Goal: Task Accomplishment & Management: Use online tool/utility

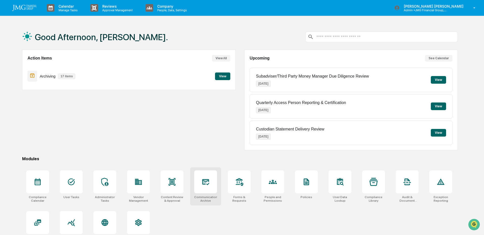
click at [208, 175] on div at bounding box center [205, 181] width 23 height 23
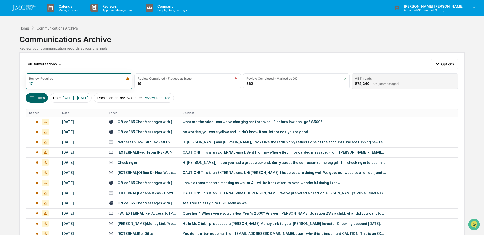
click at [380, 79] on div "All Threads" at bounding box center [405, 79] width 100 height 4
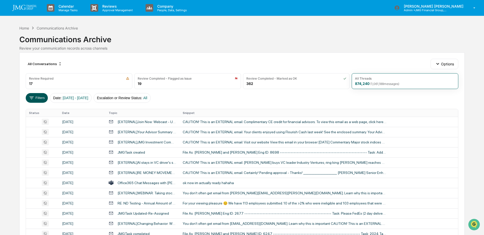
click at [38, 99] on button "Filters" at bounding box center [37, 98] width 22 height 10
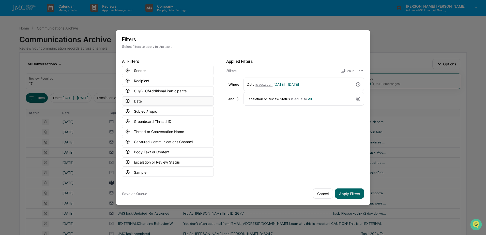
click at [146, 97] on button "Date" at bounding box center [168, 100] width 92 height 9
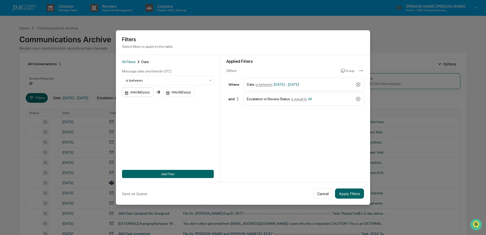
click at [145, 91] on div "mm/dd/yyyy" at bounding box center [138, 92] width 32 height 10
click at [164, 134] on button "8" at bounding box center [161, 134] width 9 height 9
click at [179, 94] on div "mm/dd/yyyy" at bounding box center [179, 92] width 32 height 10
click at [191, 145] on button "14" at bounding box center [191, 143] width 9 height 9
click at [182, 171] on button "Add Filter" at bounding box center [168, 174] width 92 height 8
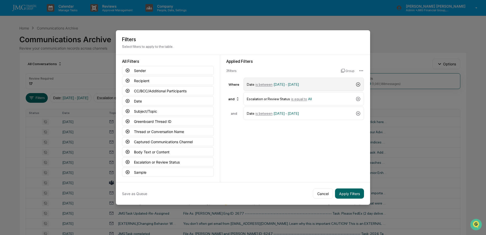
click at [356, 82] on icon at bounding box center [358, 84] width 5 height 5
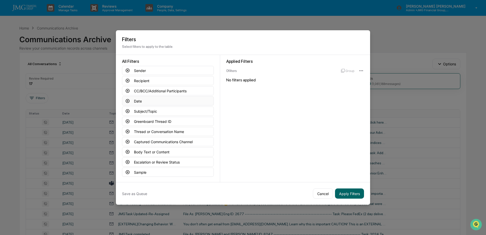
click at [140, 99] on button "Date" at bounding box center [168, 100] width 92 height 9
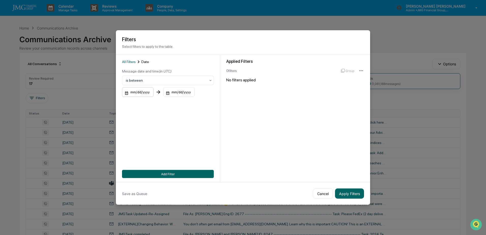
click at [142, 89] on div "mm/dd/yyyy" at bounding box center [138, 92] width 32 height 10
click at [161, 133] on button "8" at bounding box center [161, 134] width 9 height 9
click at [183, 91] on div "mm/dd/yyyy" at bounding box center [179, 92] width 32 height 10
click at [191, 145] on button "14" at bounding box center [191, 143] width 9 height 9
click at [186, 171] on button "Add Filter" at bounding box center [168, 174] width 92 height 8
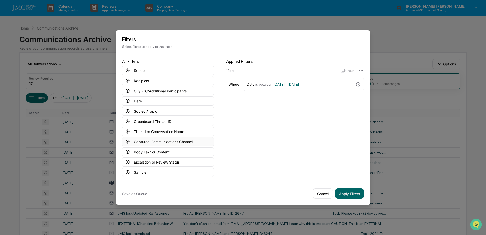
click at [187, 139] on button "Captured Communications Channel" at bounding box center [168, 141] width 92 height 9
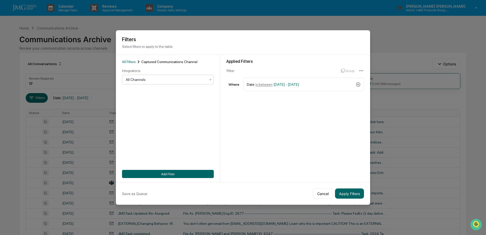
click at [198, 77] on div at bounding box center [166, 79] width 80 height 5
click at [138, 110] on div "SMS" at bounding box center [166, 111] width 91 height 10
click at [170, 171] on button "Add Filter" at bounding box center [168, 174] width 92 height 8
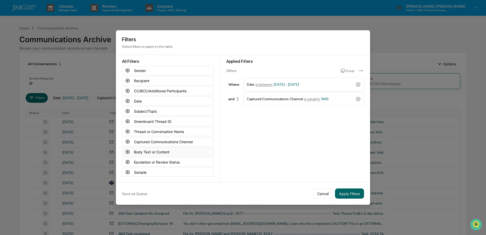
click at [179, 149] on button "Body Text or Content" at bounding box center [168, 151] width 92 height 9
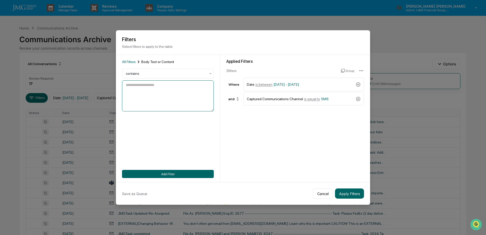
click at [163, 86] on textarea at bounding box center [168, 95] width 92 height 31
type textarea "*******"
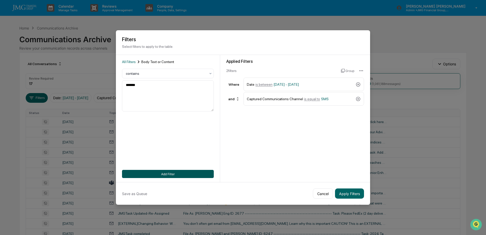
click at [174, 172] on button "Add Filter" at bounding box center [168, 174] width 92 height 8
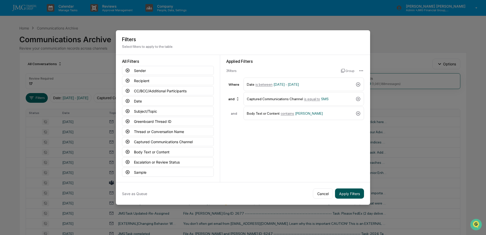
click at [356, 191] on button "Apply Filters" at bounding box center [349, 193] width 29 height 10
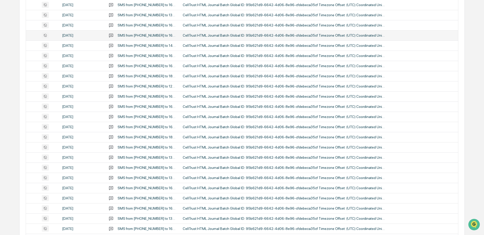
scroll to position [165, 0]
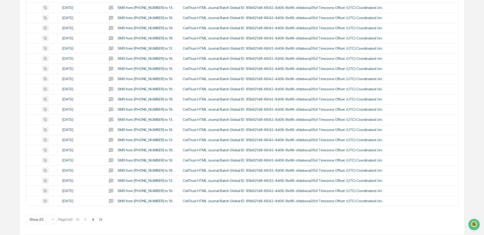
click at [94, 220] on icon at bounding box center [93, 220] width 6 height 6
click at [88, 220] on icon at bounding box center [86, 220] width 6 height 6
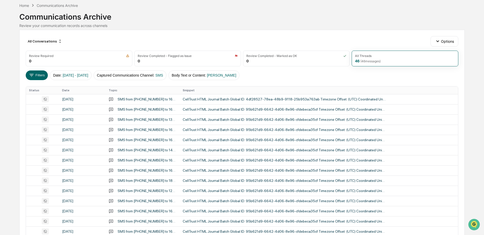
scroll to position [0, 0]
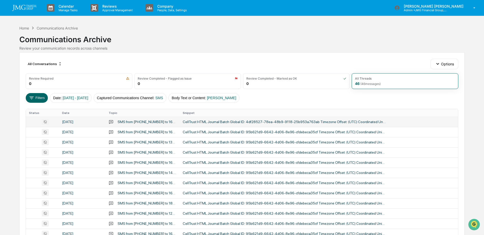
click at [203, 121] on div "CellTrust HTML Journal Batch Global ID: 4df28527-78ea-48b9-9118-25b953a763ab Ti…" at bounding box center [284, 122] width 203 height 4
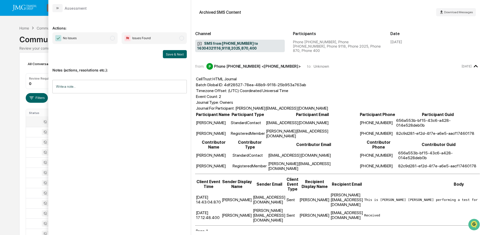
click at [96, 40] on span "No Issues" at bounding box center [84, 38] width 65 height 12
click at [181, 54] on button "Save & Next" at bounding box center [175, 54] width 24 height 8
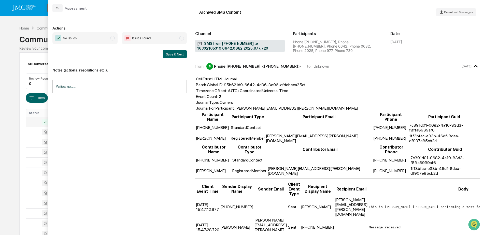
click at [108, 41] on span "No Issues" at bounding box center [84, 38] width 65 height 12
click at [170, 55] on button "Save & Next" at bounding box center [175, 54] width 24 height 8
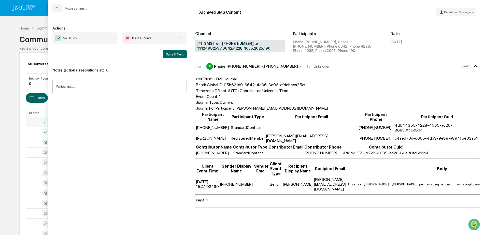
click at [96, 39] on span "No Issues" at bounding box center [84, 38] width 65 height 12
click at [171, 55] on button "Save & Next" at bounding box center [175, 54] width 24 height 8
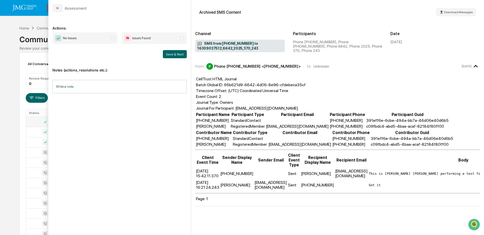
click at [90, 34] on span "No Issues" at bounding box center [84, 38] width 65 height 12
click at [168, 60] on div "Actions: No Issues Issues Found Save & Next Notes (actions, resolutions etc.): …" at bounding box center [119, 121] width 134 height 210
click at [173, 55] on button "Save & Next" at bounding box center [175, 54] width 24 height 8
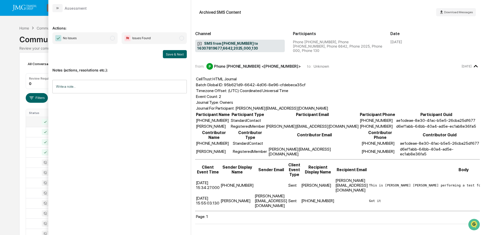
click at [95, 40] on span "No Issues" at bounding box center [84, 38] width 65 height 12
click at [171, 54] on button "Save & Next" at bounding box center [175, 54] width 24 height 8
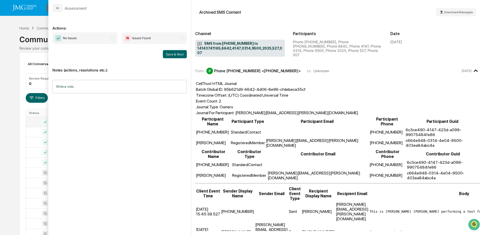
click at [99, 38] on span "No Issues" at bounding box center [84, 38] width 65 height 12
click at [174, 53] on button "Save & Next" at bounding box center [175, 54] width 24 height 8
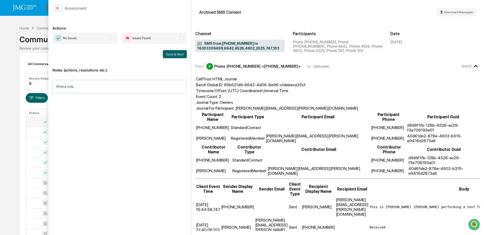
click at [100, 38] on span "No Issues" at bounding box center [84, 38] width 65 height 12
click at [178, 54] on button "Save & Next" at bounding box center [175, 54] width 24 height 8
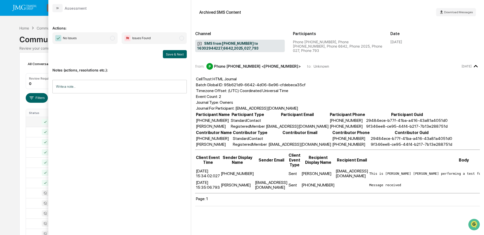
click at [115, 40] on span "No Issues" at bounding box center [84, 38] width 65 height 12
click at [174, 55] on button "Save & Next" at bounding box center [175, 54] width 24 height 8
click at [107, 38] on span "No Issues" at bounding box center [84, 38] width 65 height 12
click at [171, 53] on button "Save & Next" at bounding box center [175, 54] width 24 height 8
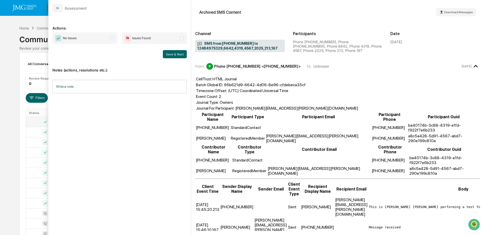
click at [96, 40] on span "No Issues" at bounding box center [84, 38] width 65 height 12
click at [173, 54] on button "Save & Next" at bounding box center [175, 54] width 24 height 8
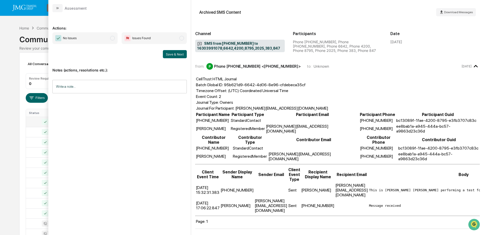
click at [101, 38] on span "No Issues" at bounding box center [84, 38] width 65 height 12
click at [172, 55] on button "Save & Next" at bounding box center [175, 54] width 24 height 8
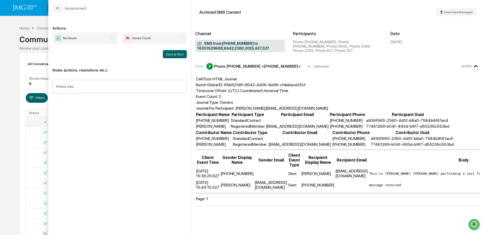
click at [106, 40] on span "No Issues" at bounding box center [84, 38] width 65 height 12
click at [172, 56] on button "Save & Next" at bounding box center [175, 54] width 24 height 8
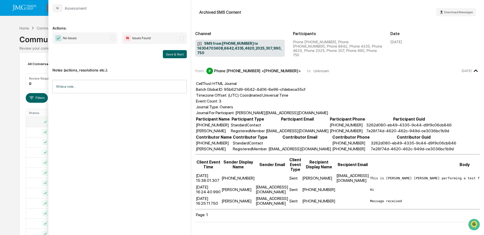
click at [105, 36] on span "No Issues" at bounding box center [84, 38] width 65 height 12
click at [173, 54] on button "Save & Next" at bounding box center [175, 54] width 24 height 8
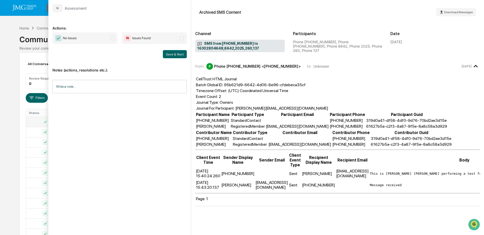
click at [106, 40] on span "No Issues" at bounding box center [84, 38] width 65 height 12
click at [174, 56] on button "Save & Next" at bounding box center [175, 54] width 24 height 8
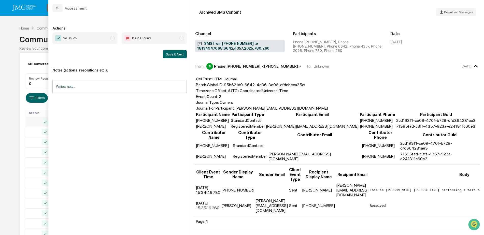
click at [95, 38] on span "No Issues" at bounding box center [84, 38] width 65 height 12
click at [172, 52] on button "Save & Next" at bounding box center [175, 54] width 24 height 8
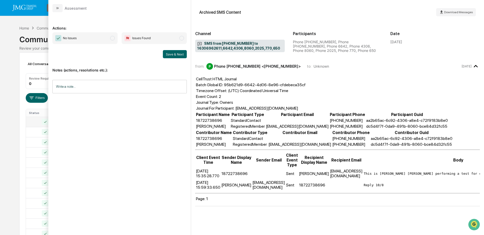
click at [98, 39] on span "No Issues" at bounding box center [84, 38] width 65 height 12
click at [170, 54] on button "Save & Next" at bounding box center [175, 54] width 24 height 8
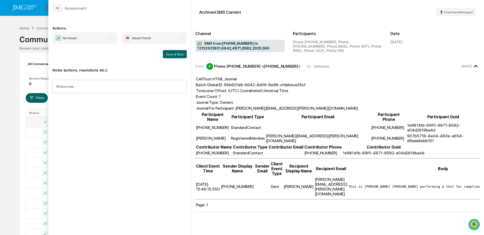
click at [106, 41] on span "No Issues" at bounding box center [84, 38] width 65 height 12
click at [177, 56] on button "Save & Next" at bounding box center [175, 54] width 24 height 8
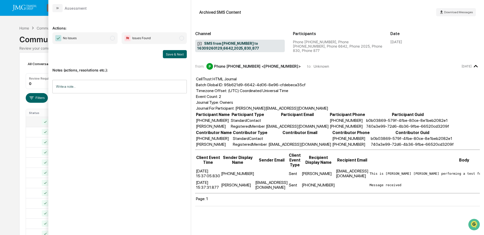
click at [101, 40] on span "No Issues" at bounding box center [84, 38] width 65 height 12
click at [168, 53] on button "Save & Next" at bounding box center [175, 54] width 24 height 8
click at [103, 38] on span "No Issues" at bounding box center [84, 38] width 65 height 12
click at [174, 55] on button "Save & Next" at bounding box center [175, 54] width 24 height 8
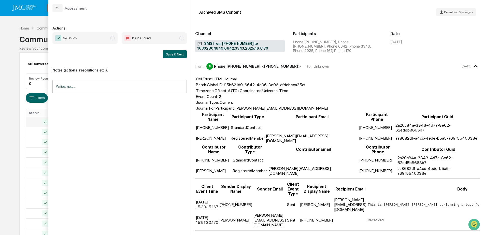
click at [95, 40] on span "No Issues" at bounding box center [84, 38] width 65 height 12
click at [176, 53] on button "Save & Next" at bounding box center [175, 54] width 24 height 8
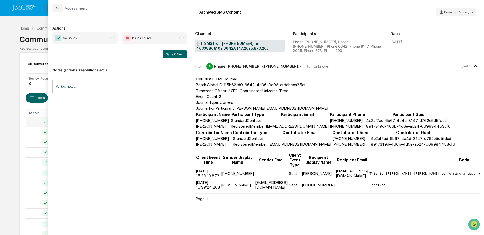
click at [102, 42] on span "No Issues" at bounding box center [84, 38] width 65 height 12
click at [170, 56] on button "Save & Next" at bounding box center [175, 54] width 24 height 8
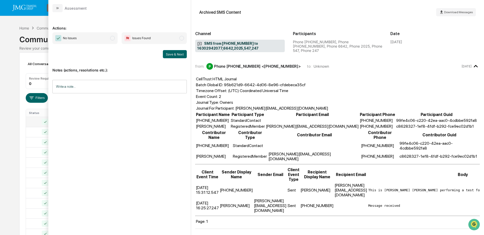
click at [102, 38] on span "No Issues" at bounding box center [84, 38] width 65 height 12
click at [170, 55] on button "Save & Next" at bounding box center [175, 54] width 24 height 8
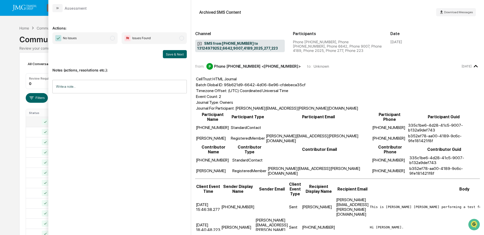
click at [98, 39] on span "No Issues" at bounding box center [84, 38] width 65 height 12
click at [169, 53] on button "Save & Next" at bounding box center [175, 54] width 24 height 8
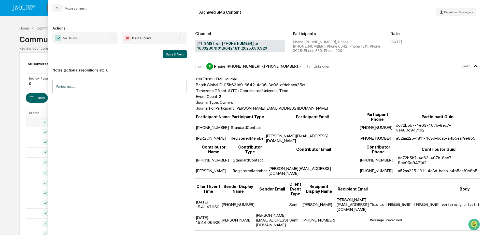
click at [111, 38] on span "modal" at bounding box center [112, 38] width 5 height 5
click at [167, 54] on button "Save & Next" at bounding box center [175, 54] width 24 height 8
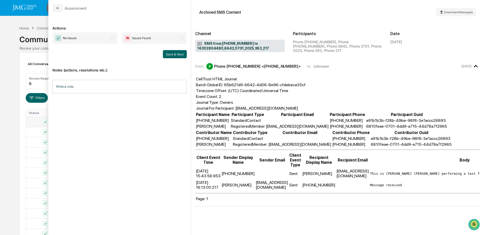
click at [88, 36] on span "No Issues" at bounding box center [84, 38] width 65 height 12
click at [171, 55] on button "Save & Next" at bounding box center [175, 54] width 24 height 8
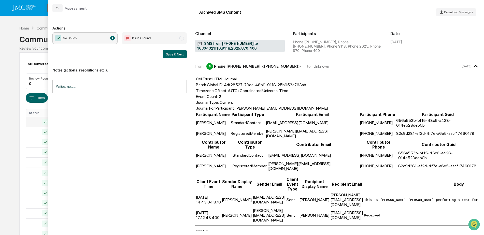
click at [169, 56] on button "Save & Next" at bounding box center [175, 54] width 24 height 8
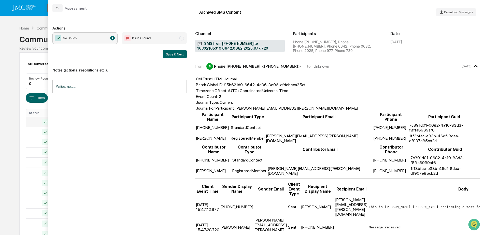
click at [9, 34] on div "Calendar Manage Tasks Reviews Approval Management Company People, Data, Setting…" at bounding box center [242, 200] width 484 height 400
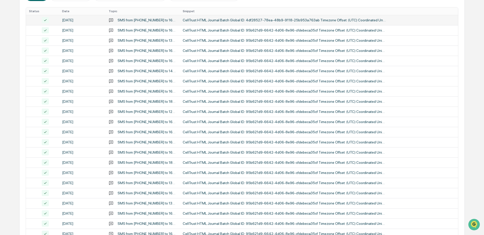
scroll to position [165, 0]
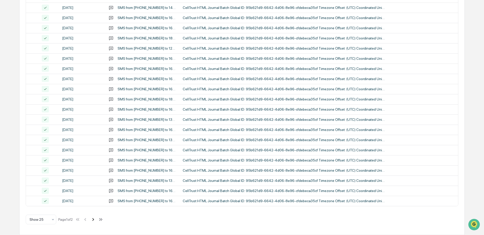
click at [94, 219] on icon at bounding box center [93, 219] width 2 height 3
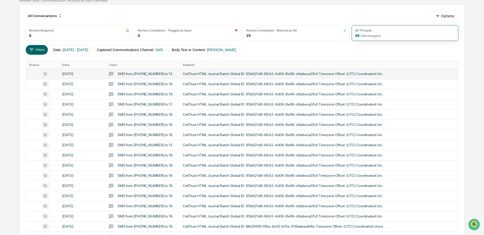
click at [200, 73] on div "CellTrust HTML Journal Batch Global ID: 95b621d9-6642-4d06-8e96-cfdebeca35cf Ti…" at bounding box center [284, 74] width 203 height 4
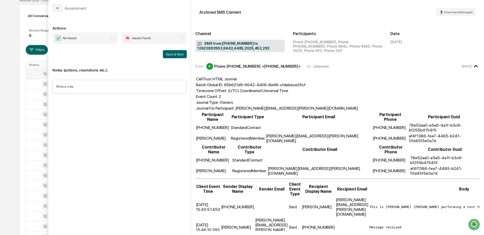
click at [94, 39] on span "No Issues" at bounding box center [84, 38] width 65 height 12
click at [176, 55] on button "Save & Next" at bounding box center [175, 54] width 24 height 8
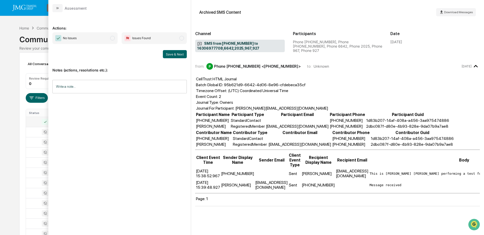
click at [105, 41] on span "No Issues" at bounding box center [84, 38] width 65 height 12
click at [172, 54] on button "Save & Next" at bounding box center [175, 54] width 24 height 8
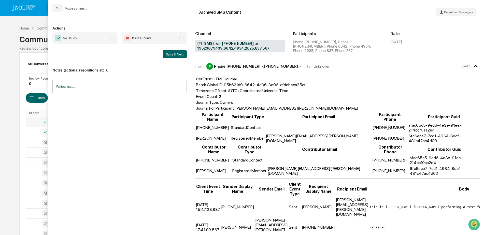
click at [101, 42] on span "No Issues" at bounding box center [84, 38] width 65 height 12
click at [174, 54] on button "Save & Next" at bounding box center [175, 54] width 24 height 8
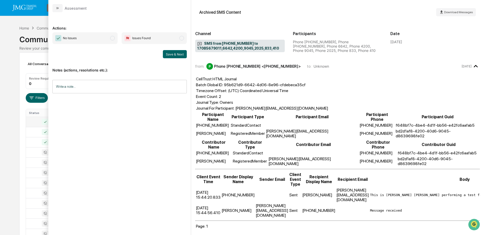
click at [110, 41] on span "No Issues" at bounding box center [84, 38] width 65 height 12
click at [171, 53] on button "Save & Next" at bounding box center [175, 54] width 24 height 8
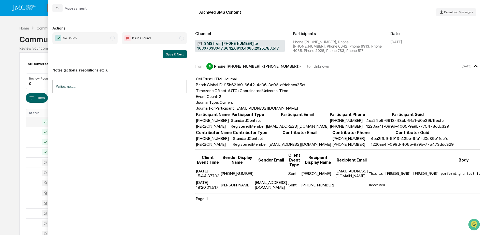
click at [101, 38] on span "No Issues" at bounding box center [84, 38] width 65 height 12
click at [167, 52] on button "Save & Next" at bounding box center [175, 54] width 24 height 8
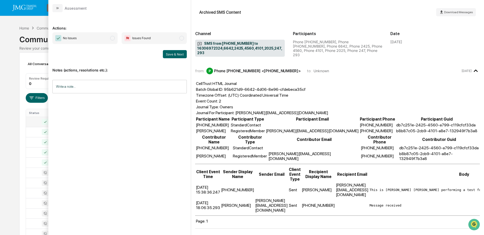
click at [100, 39] on span "No Issues" at bounding box center [84, 38] width 65 height 12
click at [170, 56] on button "Save & Next" at bounding box center [175, 54] width 24 height 8
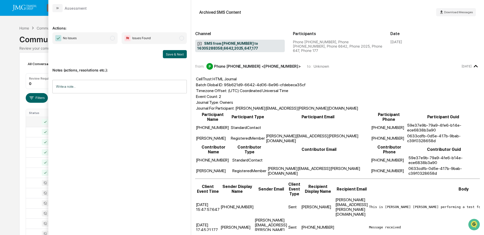
click at [108, 42] on span "No Issues" at bounding box center [84, 38] width 65 height 12
click at [178, 54] on button "Save & Next" at bounding box center [175, 54] width 24 height 8
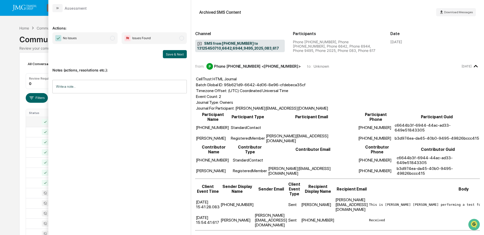
click at [104, 39] on span "No Issues" at bounding box center [84, 38] width 65 height 12
click at [170, 55] on button "Save & Next" at bounding box center [175, 54] width 24 height 8
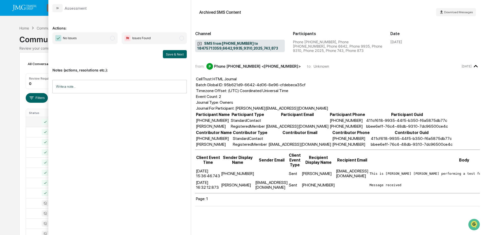
click at [81, 38] on span "No Issues" at bounding box center [84, 38] width 65 height 12
click at [172, 54] on button "Save & Next" at bounding box center [175, 54] width 24 height 8
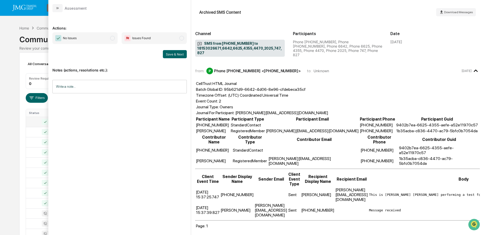
click at [102, 37] on span "No Issues" at bounding box center [84, 38] width 65 height 12
click at [172, 56] on button "Save & Next" at bounding box center [175, 54] width 24 height 8
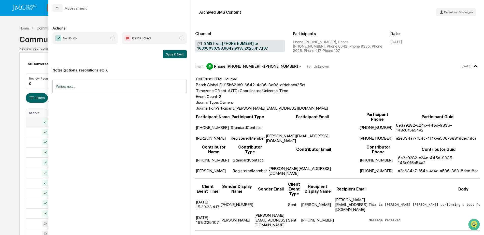
click at [104, 39] on span "No Issues" at bounding box center [84, 38] width 65 height 12
click at [174, 56] on button "Save & Next" at bounding box center [175, 54] width 24 height 8
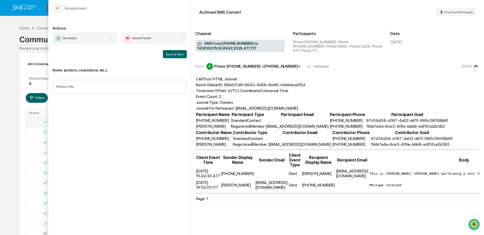
click at [102, 41] on span "No Issues" at bounding box center [84, 38] width 65 height 12
click at [173, 55] on button "Save & Next" at bounding box center [175, 54] width 24 height 8
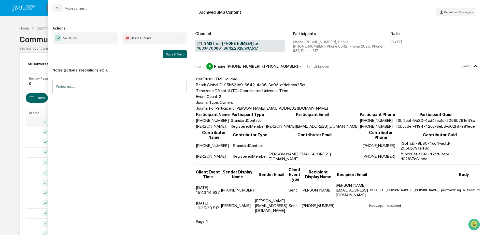
click at [108, 40] on span "No Issues" at bounding box center [84, 38] width 65 height 12
click at [178, 54] on button "Save & Next" at bounding box center [175, 54] width 24 height 8
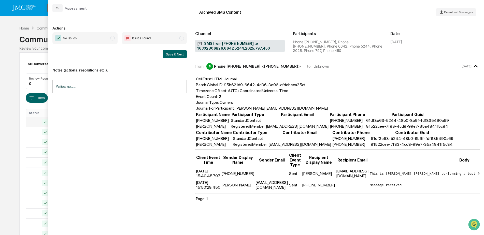
click at [110, 39] on span "No Issues" at bounding box center [84, 38] width 65 height 12
click at [175, 55] on button "Save & Next" at bounding box center [175, 54] width 24 height 8
click at [95, 40] on span "No Issues" at bounding box center [84, 38] width 65 height 12
click at [167, 56] on button "Save & Next" at bounding box center [175, 54] width 24 height 8
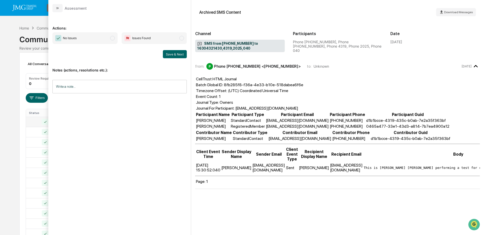
click at [88, 39] on span "No Issues" at bounding box center [84, 38] width 65 height 12
click at [170, 55] on button "Save & Next" at bounding box center [175, 54] width 24 height 8
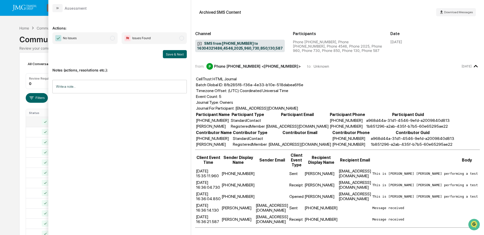
click at [102, 39] on span "No Issues" at bounding box center [84, 38] width 65 height 12
click at [176, 56] on button "Save & Next" at bounding box center [175, 54] width 24 height 8
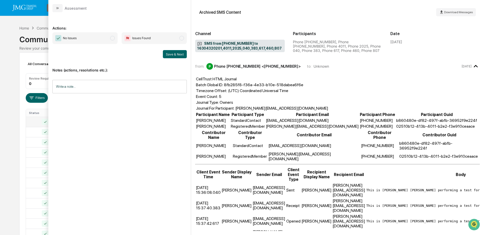
click at [109, 40] on span "No Issues" at bounding box center [84, 38] width 65 height 12
click at [173, 55] on button "Save & Next" at bounding box center [175, 54] width 24 height 8
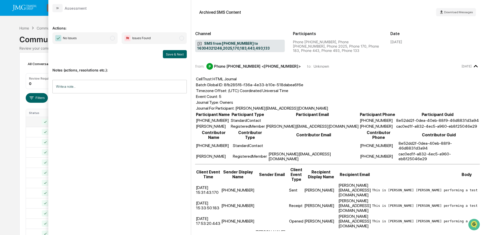
scroll to position [16, 0]
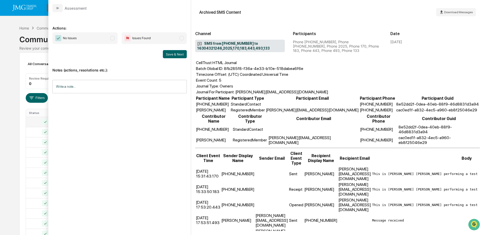
click at [103, 41] on span "No Issues" at bounding box center [84, 38] width 65 height 12
click at [170, 55] on button "Save & Next" at bounding box center [175, 54] width 24 height 8
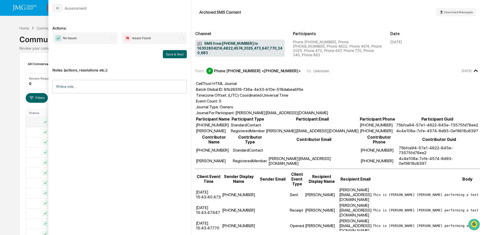
click at [91, 40] on span "No Issues" at bounding box center [84, 38] width 65 height 12
click at [174, 54] on button "Save & Next" at bounding box center [175, 54] width 24 height 8
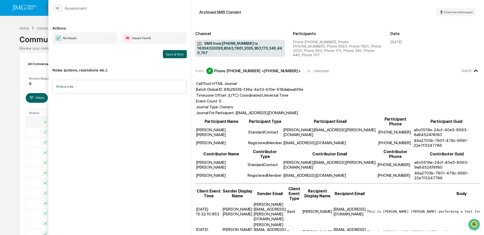
click at [98, 40] on span "No Issues" at bounding box center [84, 38] width 65 height 12
click at [176, 53] on button "Save & Next" at bounding box center [175, 54] width 24 height 8
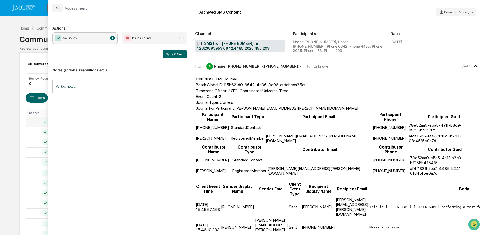
click at [11, 34] on div "Calendar Manage Tasks Reviews Approval Management Company People, Data, Setting…" at bounding box center [242, 179] width 484 height 359
